Goal: Task Accomplishment & Management: Complete application form

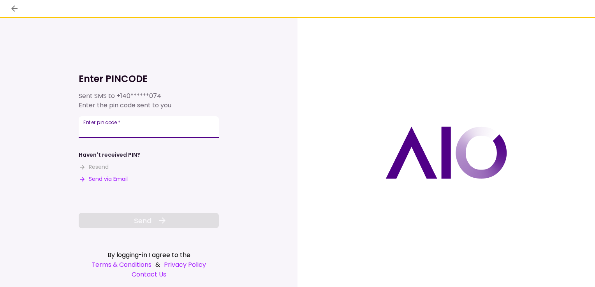
click at [135, 133] on input "Enter pin code   *" at bounding box center [149, 127] width 140 height 22
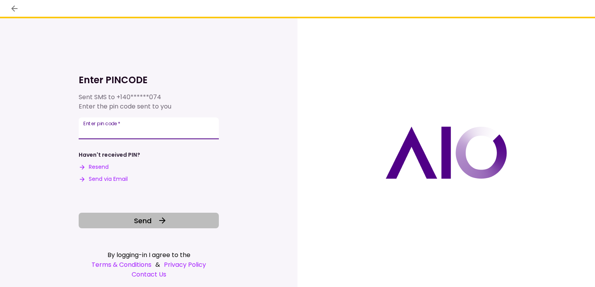
type input "******"
click at [142, 221] on span "Send" at bounding box center [143, 221] width 18 height 11
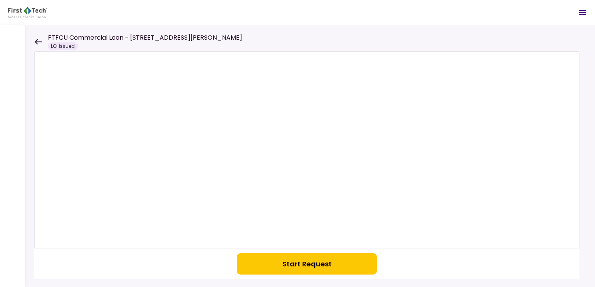
click at [308, 263] on button "Start Request" at bounding box center [307, 263] width 140 height 21
click at [294, 262] on button "button" at bounding box center [307, 263] width 140 height 21
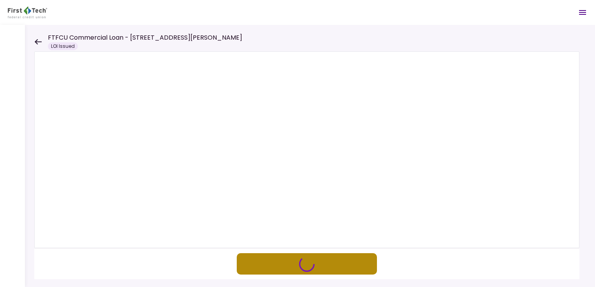
click at [294, 262] on button "button" at bounding box center [307, 263] width 140 height 21
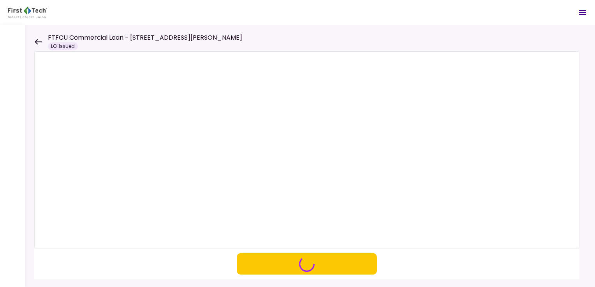
click at [33, 41] on div at bounding box center [310, 156] width 570 height 262
click at [37, 41] on icon at bounding box center [37, 42] width 7 height 6
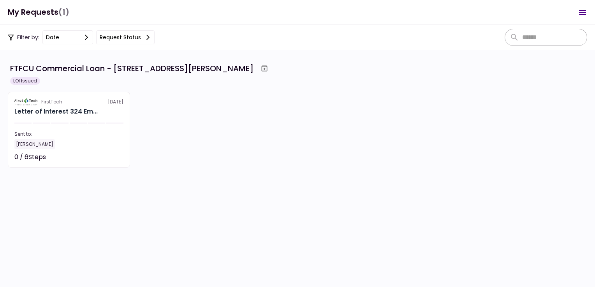
click at [120, 37] on button "Request status" at bounding box center [125, 37] width 58 height 14
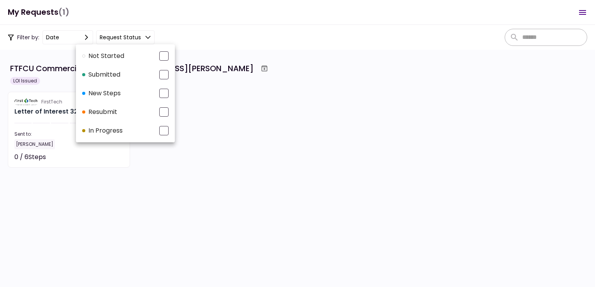
click at [188, 21] on div at bounding box center [297, 143] width 595 height 287
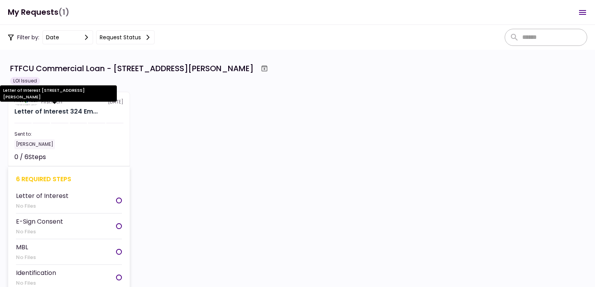
click at [76, 110] on div "Letter of Interest 324 Em..." at bounding box center [55, 111] width 83 height 9
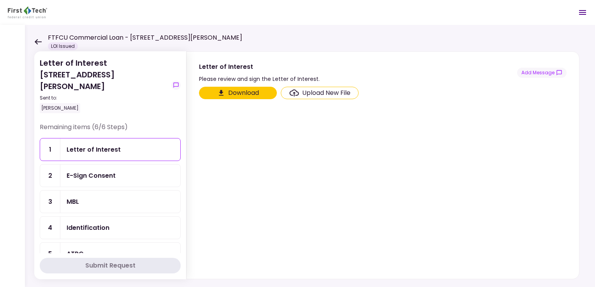
click at [242, 92] on button "Download" at bounding box center [238, 93] width 78 height 12
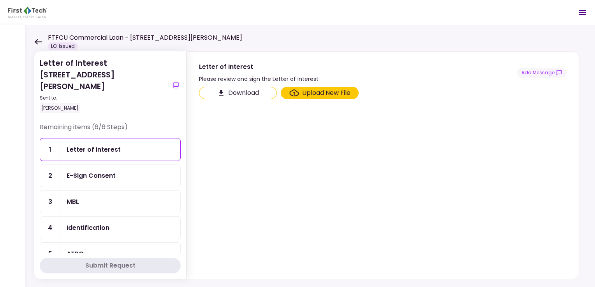
click at [90, 171] on div "E-Sign Consent" at bounding box center [91, 176] width 49 height 10
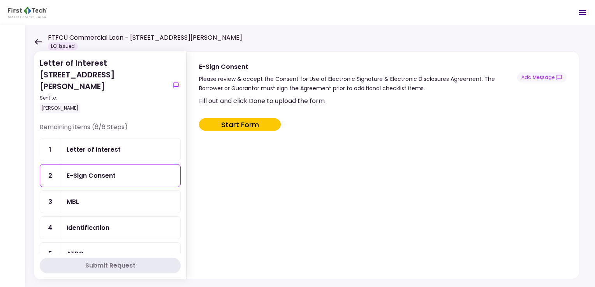
click at [94, 197] on div "MBL" at bounding box center [120, 202] width 107 height 10
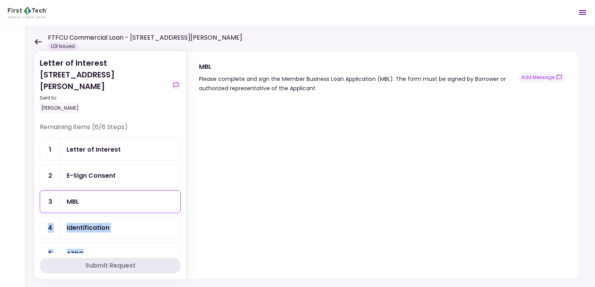
drag, startPoint x: 180, startPoint y: 192, endPoint x: 181, endPoint y: 238, distance: 46.3
click at [181, 238] on section "Letter of Interest [STREET_ADDRESS][PERSON_NAME] Sent to: [PERSON_NAME] Remaini…" at bounding box center [110, 165] width 152 height 228
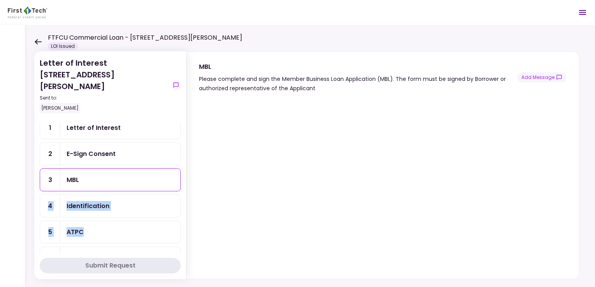
scroll to position [30, 0]
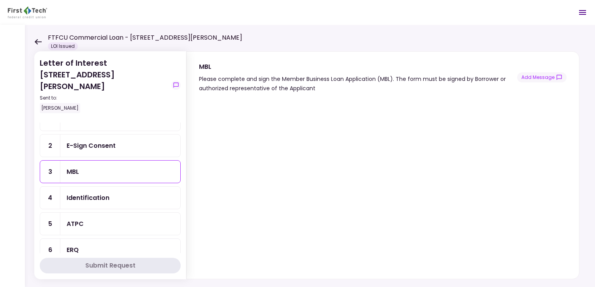
click at [30, 141] on div "Letter of Interest [STREET_ADDRESS][PERSON_NAME] Sent to: [PERSON_NAME] Remaini…" at bounding box center [310, 156] width 570 height 262
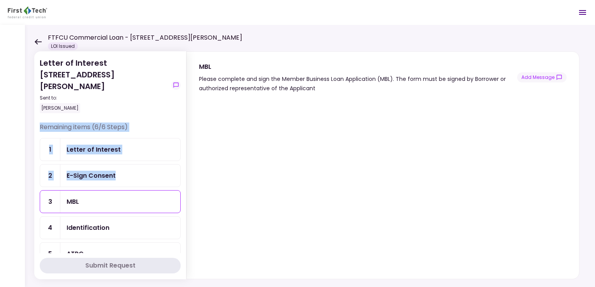
drag, startPoint x: 180, startPoint y: 143, endPoint x: 178, endPoint y: 90, distance: 53.0
click at [178, 90] on section "Letter of Interest [STREET_ADDRESS][PERSON_NAME] Sent to: [PERSON_NAME] Remaini…" at bounding box center [110, 165] width 152 height 228
click at [30, 121] on div "Letter of Interest [STREET_ADDRESS][PERSON_NAME] Sent to: [PERSON_NAME] Remaini…" at bounding box center [310, 156] width 570 height 262
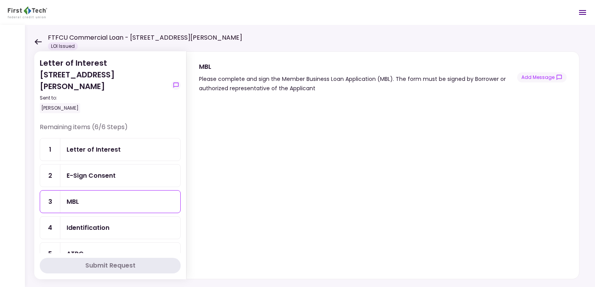
click at [139, 145] on div "Letter of Interest" at bounding box center [120, 150] width 107 height 10
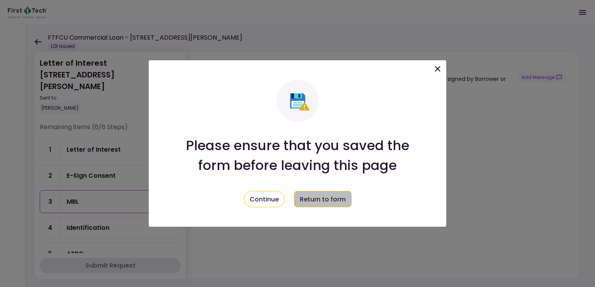
click at [316, 200] on button "Return to form" at bounding box center [323, 199] width 58 height 16
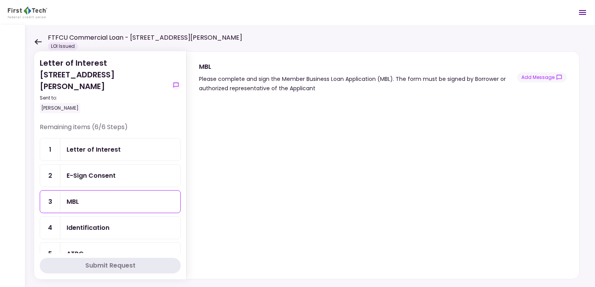
click at [103, 145] on div "Letter of Interest" at bounding box center [94, 150] width 54 height 10
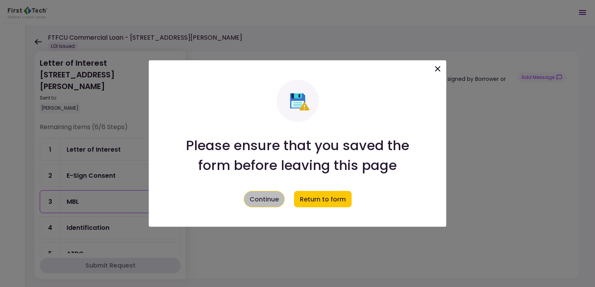
click at [272, 202] on button "Continue" at bounding box center [264, 199] width 41 height 16
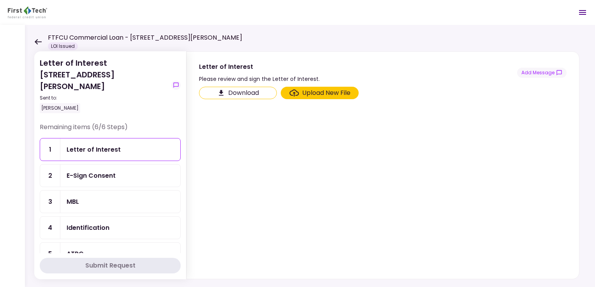
click at [334, 94] on div "Upload New File" at bounding box center [326, 92] width 48 height 9
click at [0, 0] on input "Upload New File" at bounding box center [0, 0] width 0 height 0
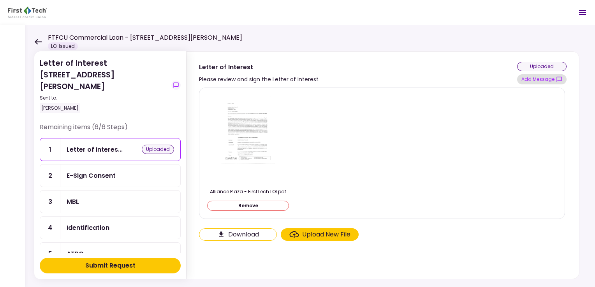
click at [539, 77] on button "Add Message" at bounding box center [541, 79] width 49 height 10
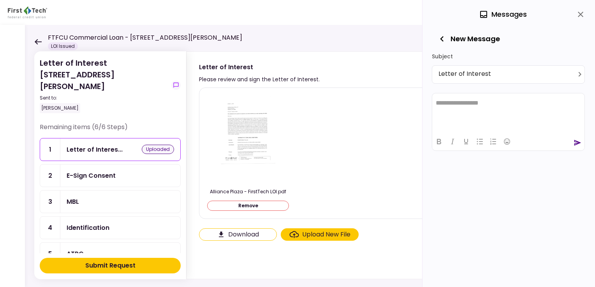
click at [467, 72] on body "**********" at bounding box center [297, 143] width 595 height 287
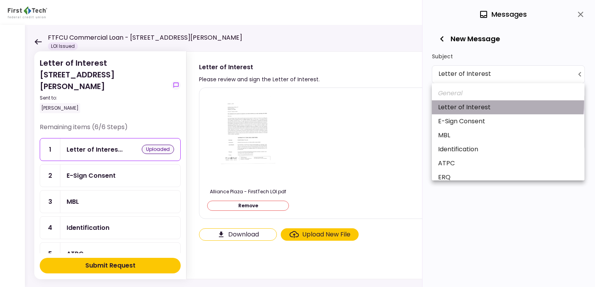
click at [464, 103] on li "Letter of Interest" at bounding box center [508, 107] width 153 height 14
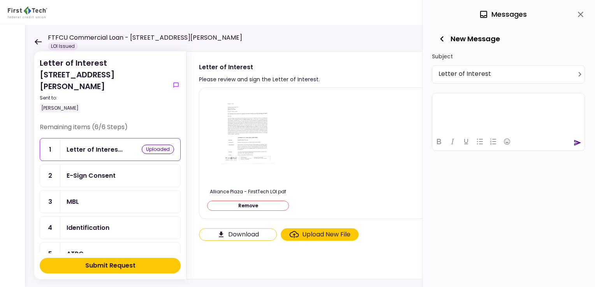
click at [462, 107] on html at bounding box center [508, 102] width 152 height 19
click at [575, 145] on icon "send" at bounding box center [577, 143] width 8 height 8
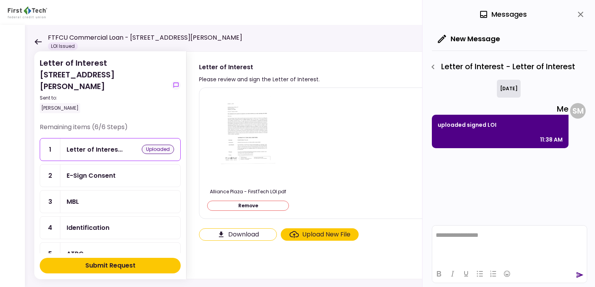
click at [109, 171] on div "E-Sign Consent" at bounding box center [91, 176] width 49 height 10
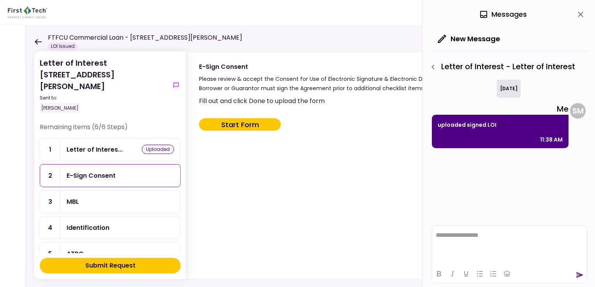
click at [255, 121] on button "Start Form" at bounding box center [240, 124] width 82 height 12
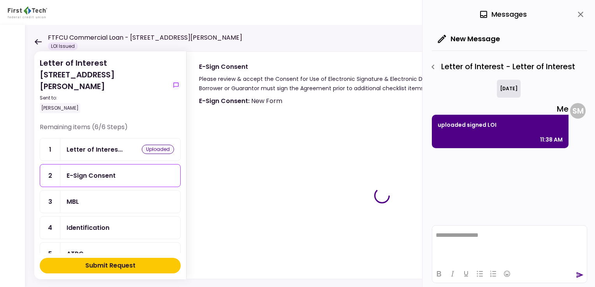
type input "***"
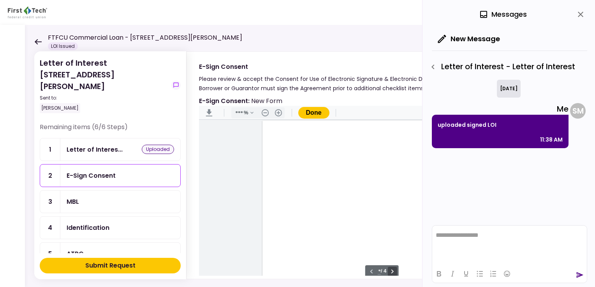
click at [392, 272] on button ".cls-1{fill:#abb0c4;} icon - chevron - right" at bounding box center [392, 271] width 9 height 9
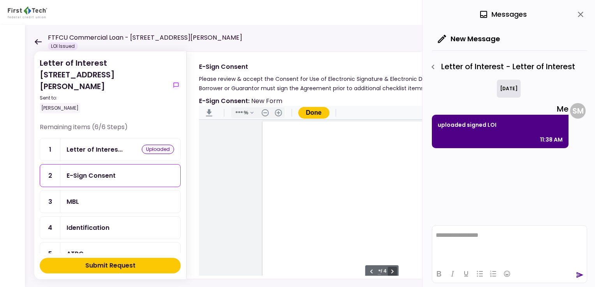
scroll to position [934, 0]
click at [392, 272] on button ".cls-1{fill:#abb0c4;} icon - chevron - right" at bounding box center [392, 271] width 9 height 9
type input "*"
click at [579, 16] on icon "close" at bounding box center [580, 14] width 9 height 9
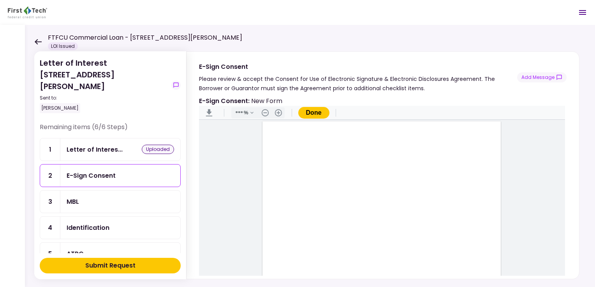
click at [312, 114] on button "Done" at bounding box center [313, 113] width 31 height 12
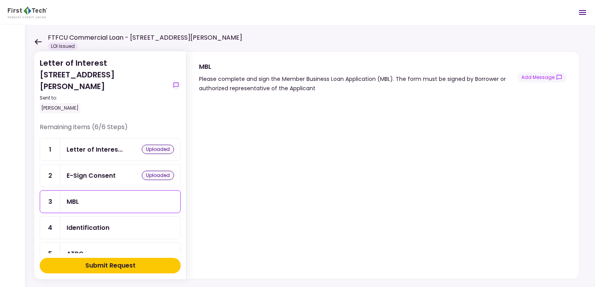
click at [111, 145] on div "Letter of Interes..." at bounding box center [95, 150] width 56 height 10
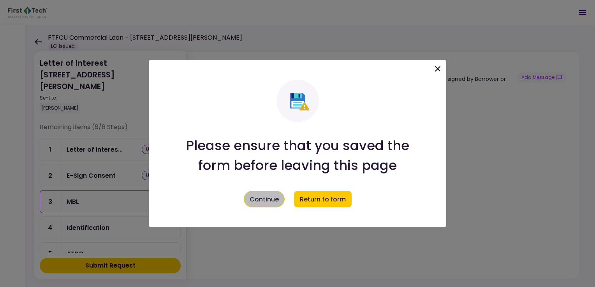
click at [266, 202] on button "Continue" at bounding box center [264, 199] width 41 height 16
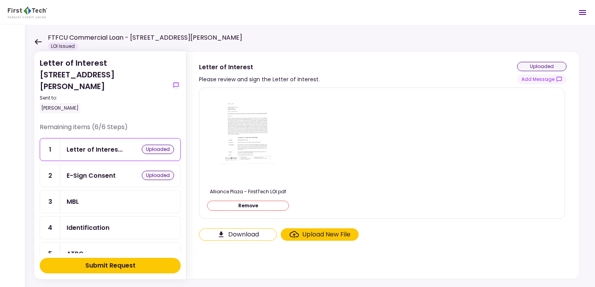
click at [265, 210] on button "Remove" at bounding box center [248, 206] width 82 height 10
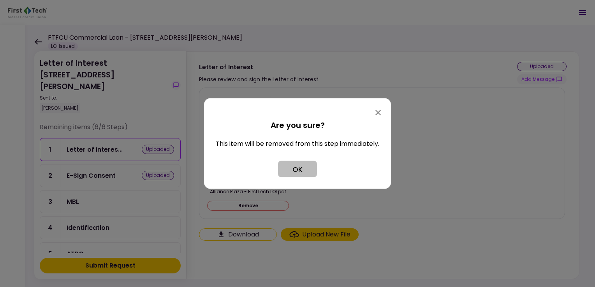
click at [300, 167] on button "OK" at bounding box center [297, 169] width 39 height 16
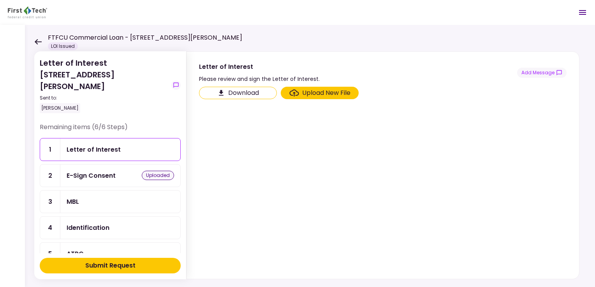
click at [329, 95] on div "Upload New File" at bounding box center [326, 92] width 48 height 9
click at [0, 0] on input "Upload New File" at bounding box center [0, 0] width 0 height 0
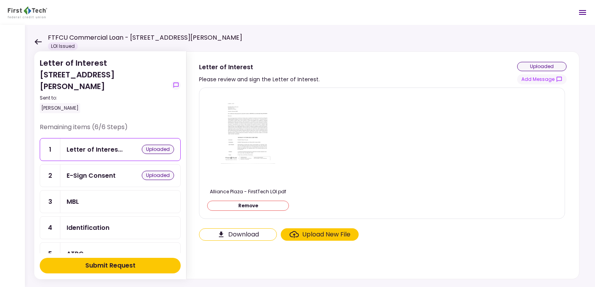
click at [82, 171] on div "E-Sign Consent" at bounding box center [91, 176] width 49 height 10
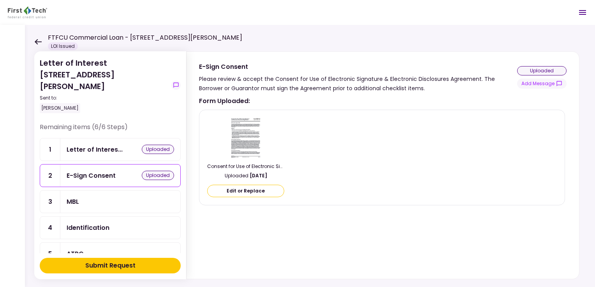
click at [84, 194] on div "MBL" at bounding box center [120, 202] width 120 height 22
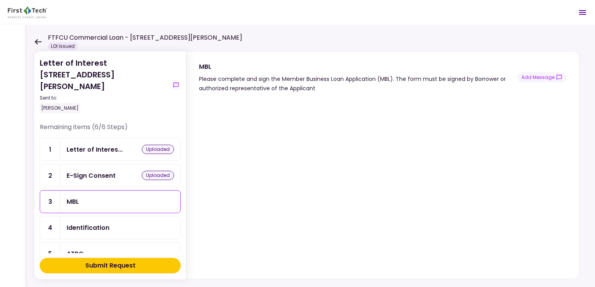
click at [564, 168] on section at bounding box center [383, 186] width 368 height 180
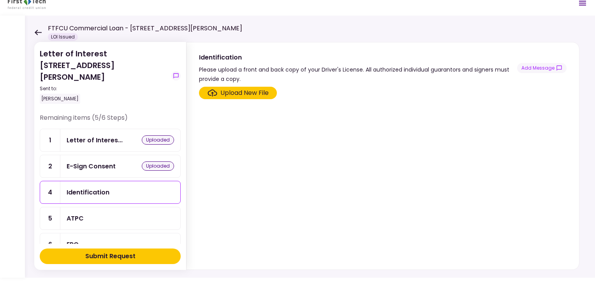
click at [255, 93] on div "Upload New File" at bounding box center [244, 92] width 48 height 9
click at [0, 0] on input "Upload New File" at bounding box center [0, 0] width 0 height 0
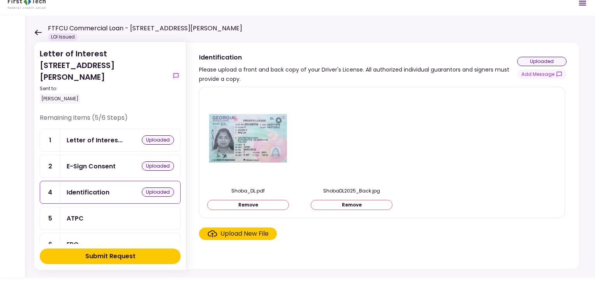
click at [364, 208] on button "Remove" at bounding box center [352, 205] width 82 height 10
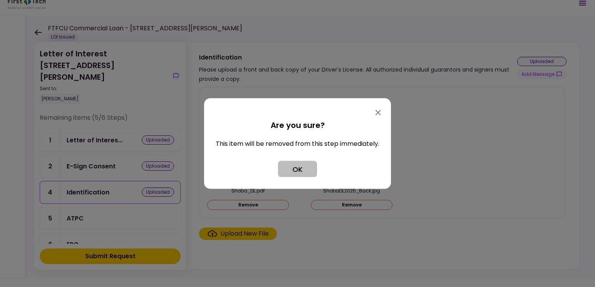
click at [293, 169] on button "OK" at bounding box center [297, 169] width 39 height 16
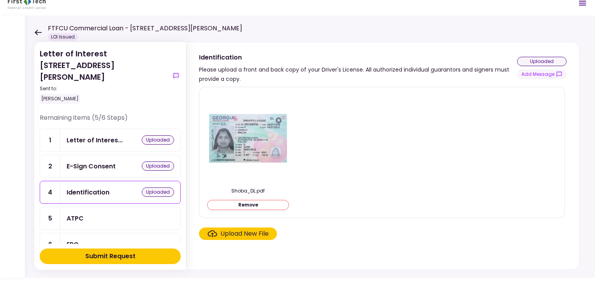
click at [254, 235] on div "Upload New File" at bounding box center [244, 233] width 48 height 9
click at [0, 0] on input "Upload New File" at bounding box center [0, 0] width 0 height 0
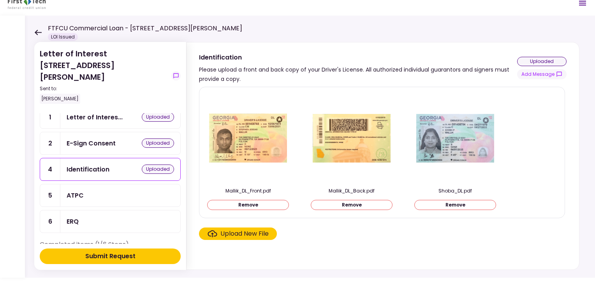
scroll to position [49, 0]
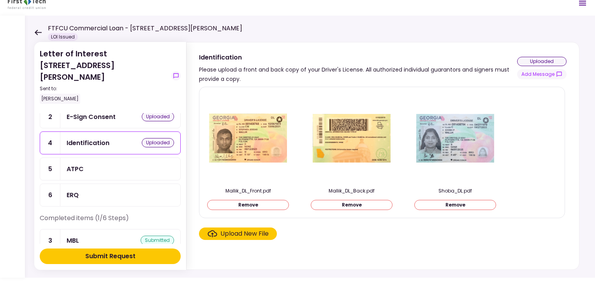
click at [262, 232] on div "Upload New File" at bounding box center [244, 233] width 48 height 9
click at [0, 0] on input "Upload New File" at bounding box center [0, 0] width 0 height 0
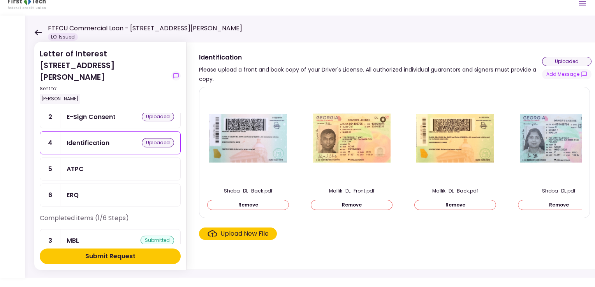
click at [127, 158] on div "ATPC" at bounding box center [120, 169] width 120 height 22
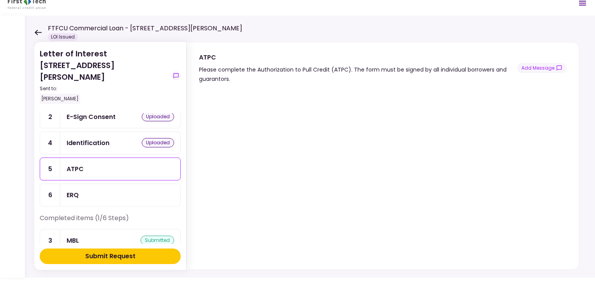
click at [110, 138] on div "Identification uploaded" at bounding box center [120, 143] width 107 height 10
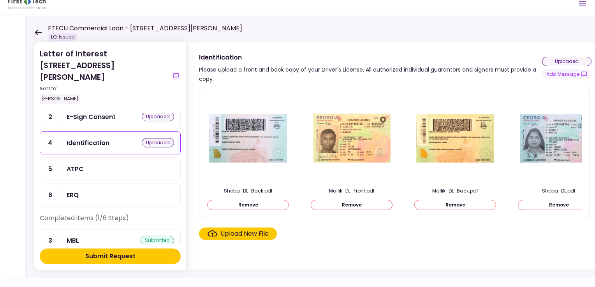
click at [109, 164] on div "ATPC" at bounding box center [120, 169] width 107 height 10
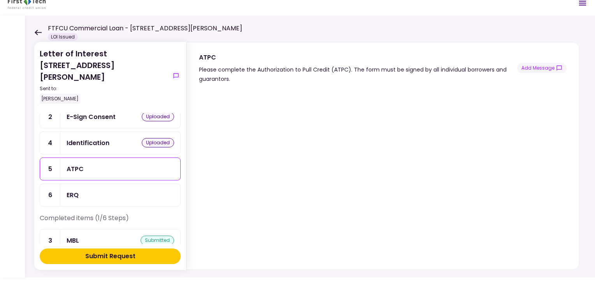
drag, startPoint x: 564, startPoint y: 203, endPoint x: 565, endPoint y: 216, distance: 12.6
click at [565, 216] on div at bounding box center [382, 177] width 392 height 186
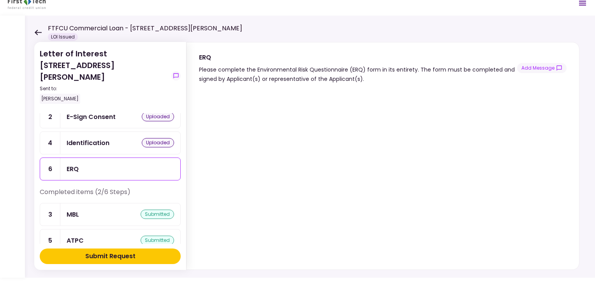
click at [99, 236] on div "ATPC submitted" at bounding box center [120, 241] width 107 height 10
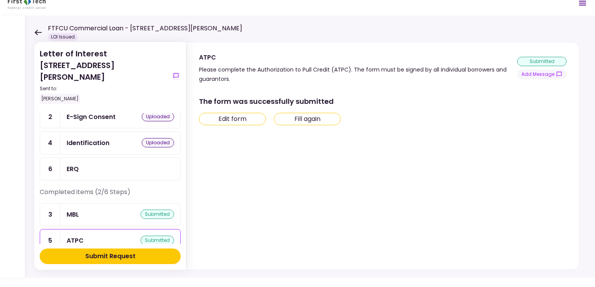
click at [309, 116] on button "Fill again" at bounding box center [307, 119] width 67 height 12
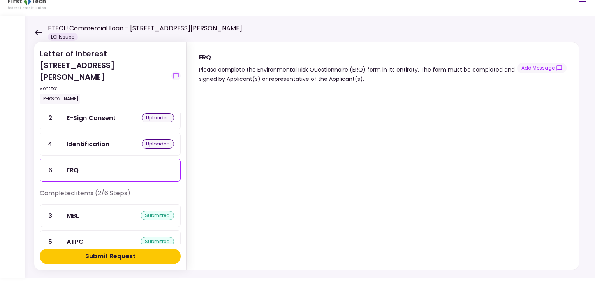
scroll to position [49, 0]
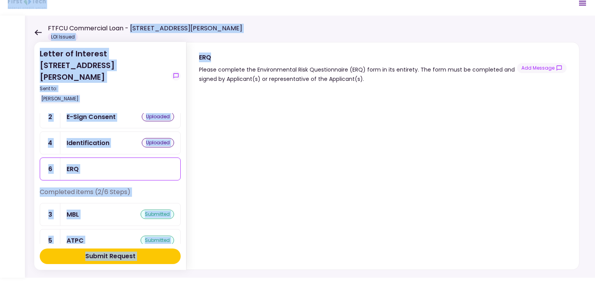
drag, startPoint x: 238, startPoint y: 27, endPoint x: 132, endPoint y: 27, distance: 106.7
click at [132, 27] on main "FTFCU Commercial Loan - [STREET_ADDRESS][PERSON_NAME] LOI Issued 0 Messages New…" at bounding box center [297, 134] width 595 height 287
click at [132, 27] on h1 "FTFCU Commercial Loan - [STREET_ADDRESS][PERSON_NAME]" at bounding box center [145, 28] width 194 height 9
click at [131, 27] on h1 "FTFCU Commercial Loan - [STREET_ADDRESS][PERSON_NAME]" at bounding box center [145, 28] width 194 height 9
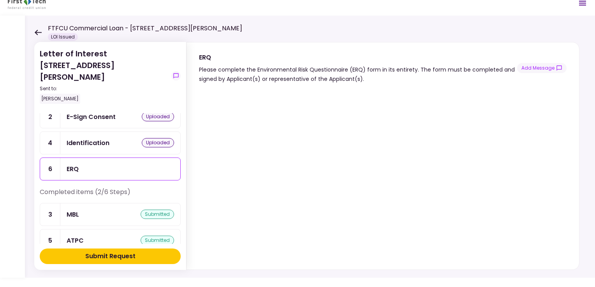
drag, startPoint x: 130, startPoint y: 27, endPoint x: 230, endPoint y: 31, distance: 100.5
click at [230, 31] on h1 "FTFCU Commercial Loan - [STREET_ADDRESS][PERSON_NAME]" at bounding box center [145, 28] width 194 height 9
copy h1 "[STREET_ADDRESS][PERSON_NAME]"
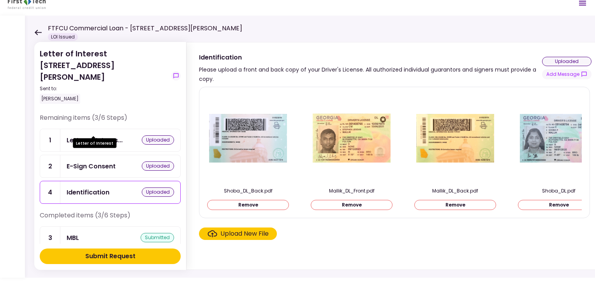
click at [103, 135] on div "Letter of Interes..." at bounding box center [95, 140] width 56 height 10
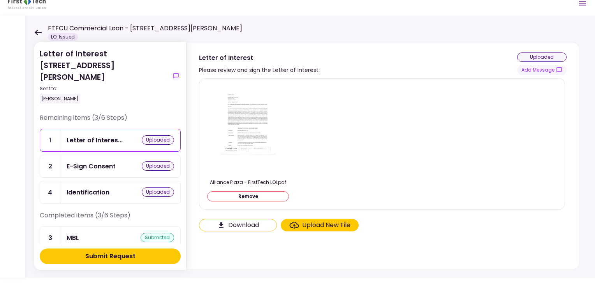
scroll to position [49, 0]
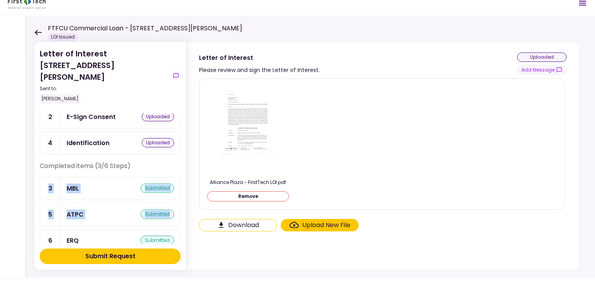
drag, startPoint x: 181, startPoint y: 192, endPoint x: 178, endPoint y: 156, distance: 36.0
click at [178, 156] on section "Letter of Interest [STREET_ADDRESS][PERSON_NAME] Sent to: [PERSON_NAME] Remaini…" at bounding box center [110, 156] width 152 height 228
drag, startPoint x: 178, startPoint y: 156, endPoint x: 128, endPoint y: 159, distance: 49.1
click at [128, 162] on div "Completed items (3/6 Steps)" at bounding box center [110, 170] width 141 height 16
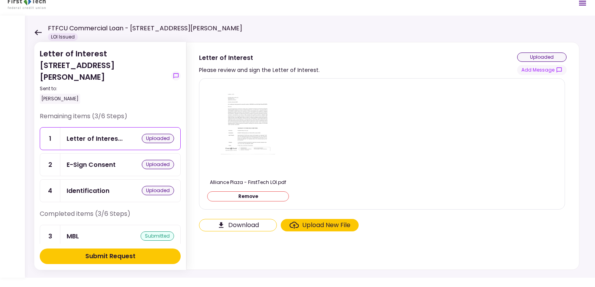
scroll to position [0, 0]
click at [113, 162] on div "E-Sign Consent" at bounding box center [91, 167] width 49 height 10
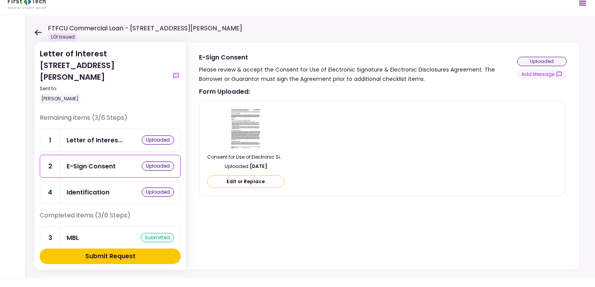
click at [116, 185] on div "Identification uploaded" at bounding box center [120, 192] width 120 height 22
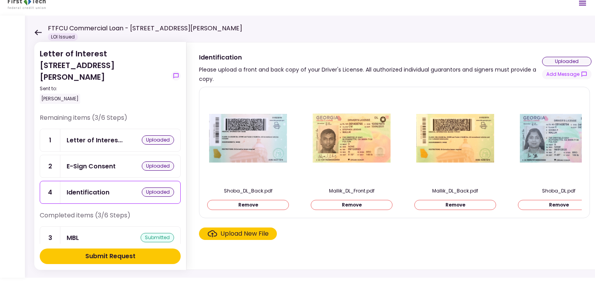
scroll to position [49, 0]
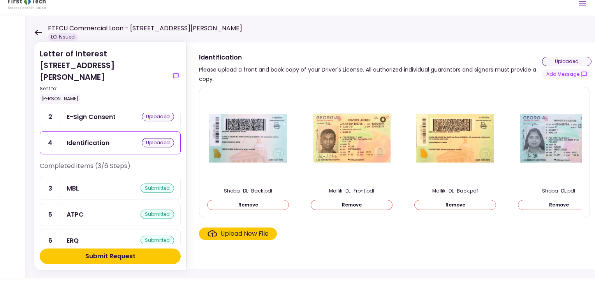
click at [126, 258] on div "Submit Request" at bounding box center [110, 256] width 50 height 9
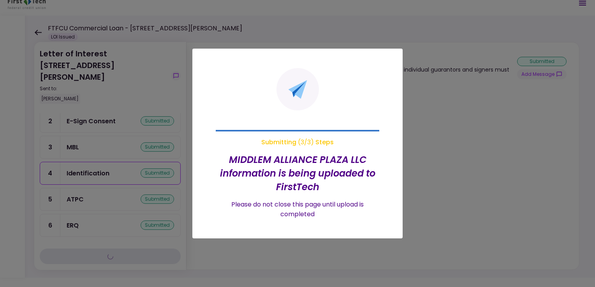
scroll to position [0, 0]
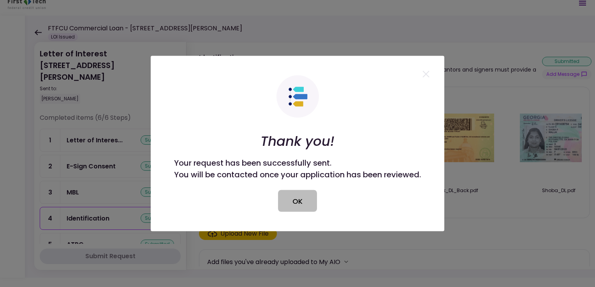
click at [301, 199] on button "OK" at bounding box center [297, 201] width 39 height 22
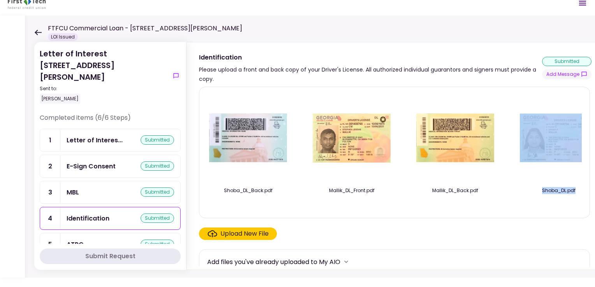
drag, startPoint x: 590, startPoint y: 105, endPoint x: 596, endPoint y: 218, distance: 113.8
click at [594, 218] on html "FTFCU Commercial Loan - [STREET_ADDRESS][PERSON_NAME] LOI Issued 0 Messages New…" at bounding box center [297, 134] width 595 height 287
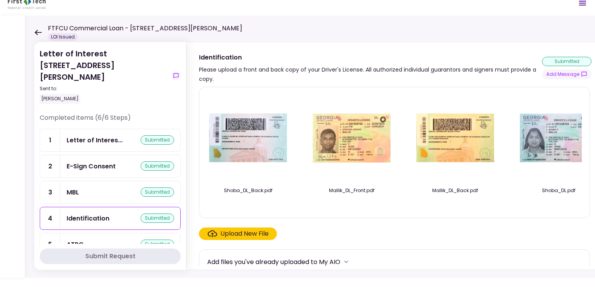
drag, startPoint x: 596, startPoint y: 218, endPoint x: 549, endPoint y: 232, distance: 49.3
click at [549, 232] on div "Upload New File" at bounding box center [394, 234] width 391 height 12
